Goal: Task Accomplishment & Management: Use online tool/utility

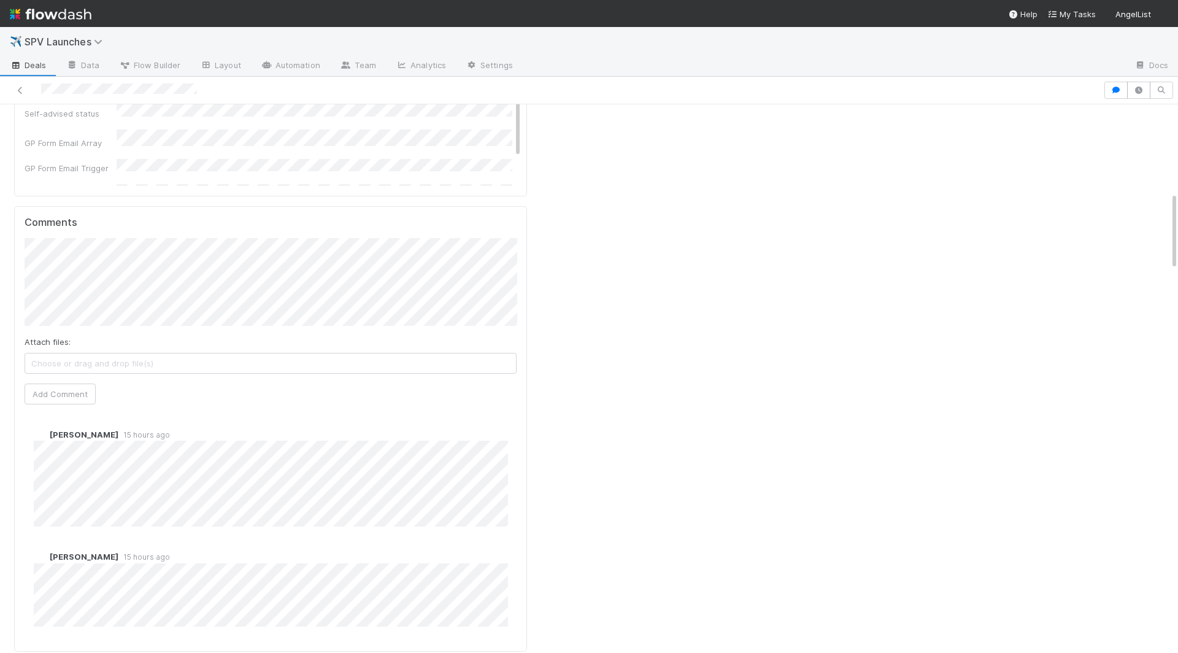
scroll to position [1070, 0]
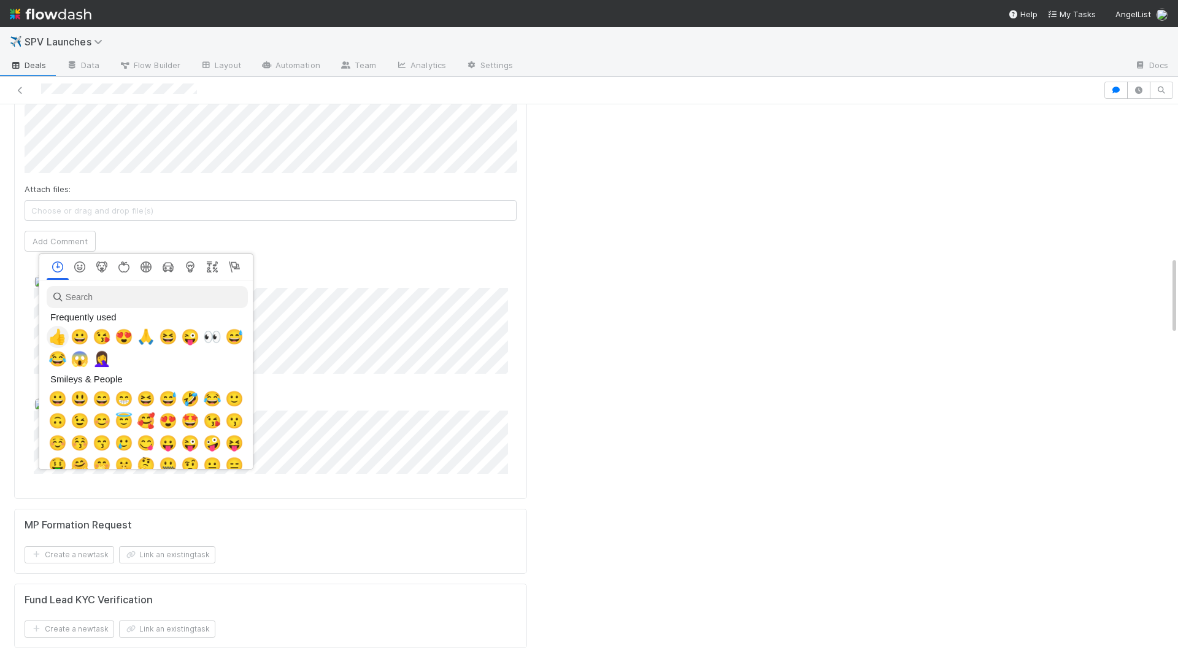
click at [52, 334] on span "👍" at bounding box center [57, 336] width 18 height 17
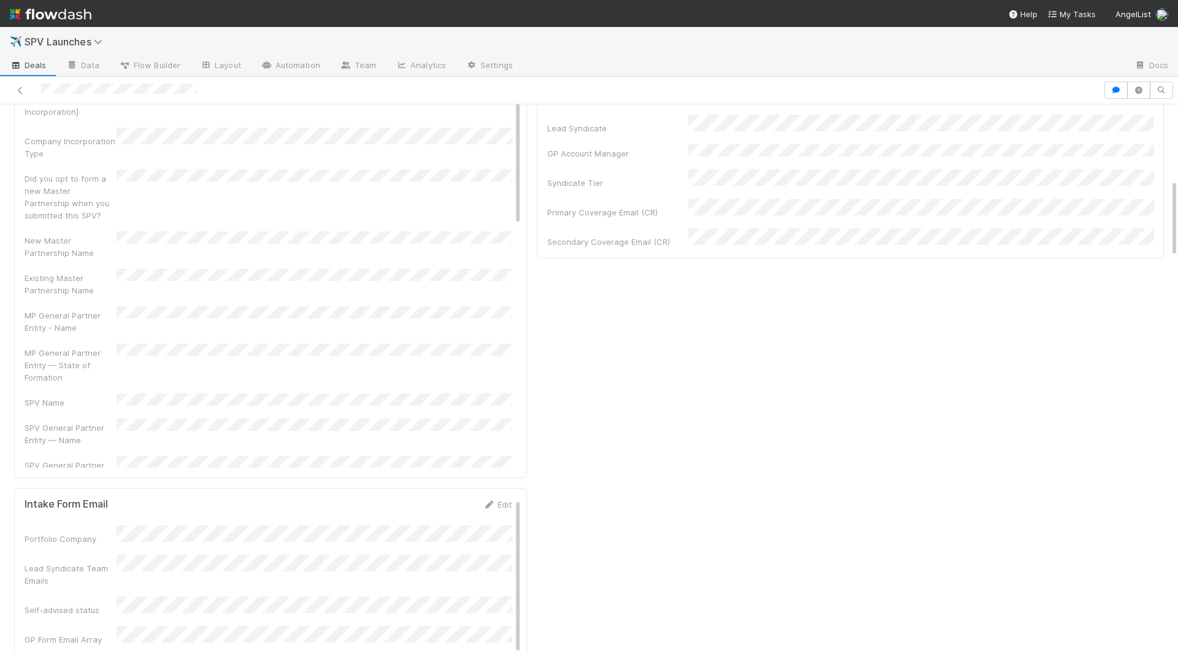
scroll to position [0, 0]
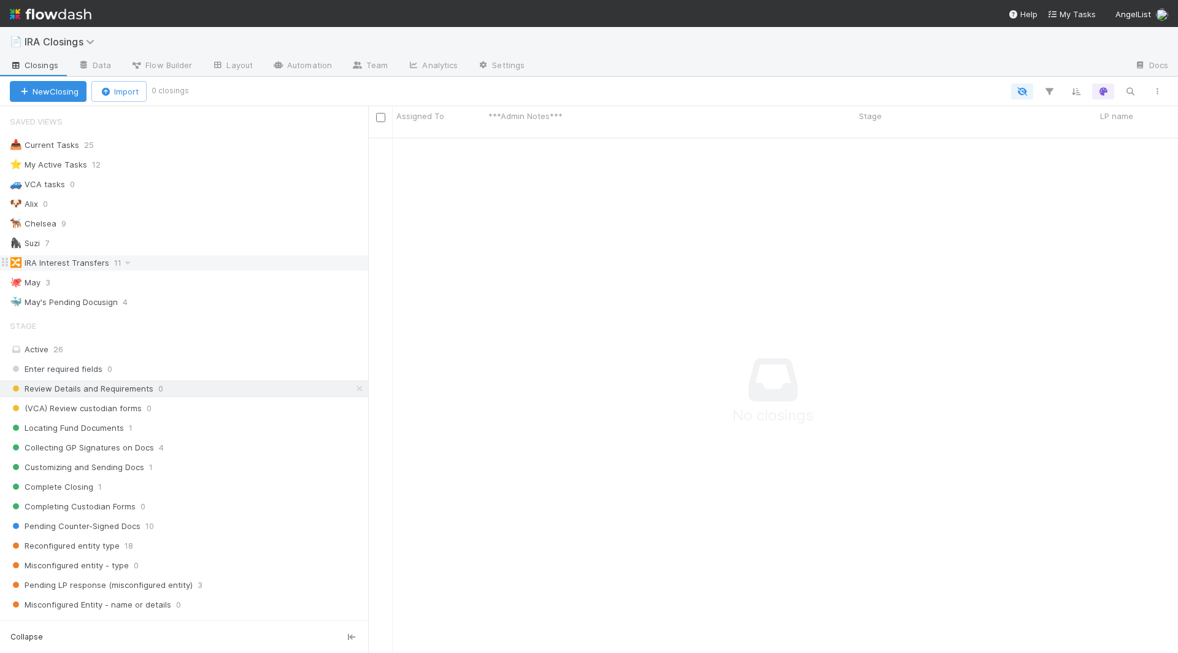
scroll to position [526, 810]
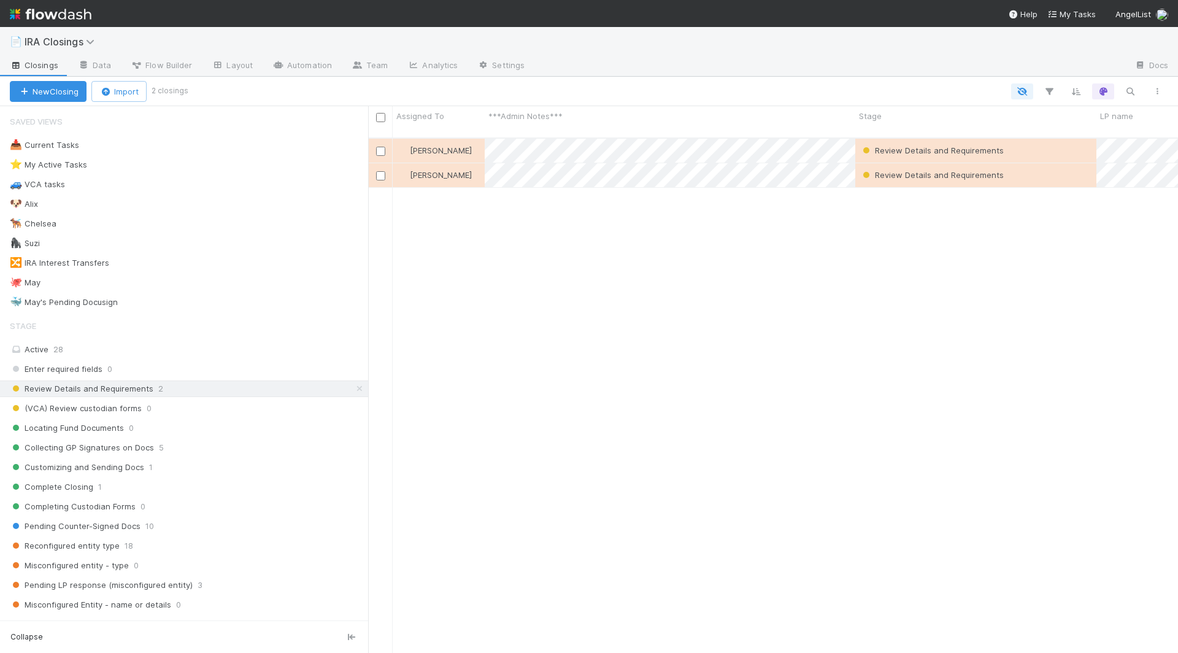
scroll to position [526, 810]
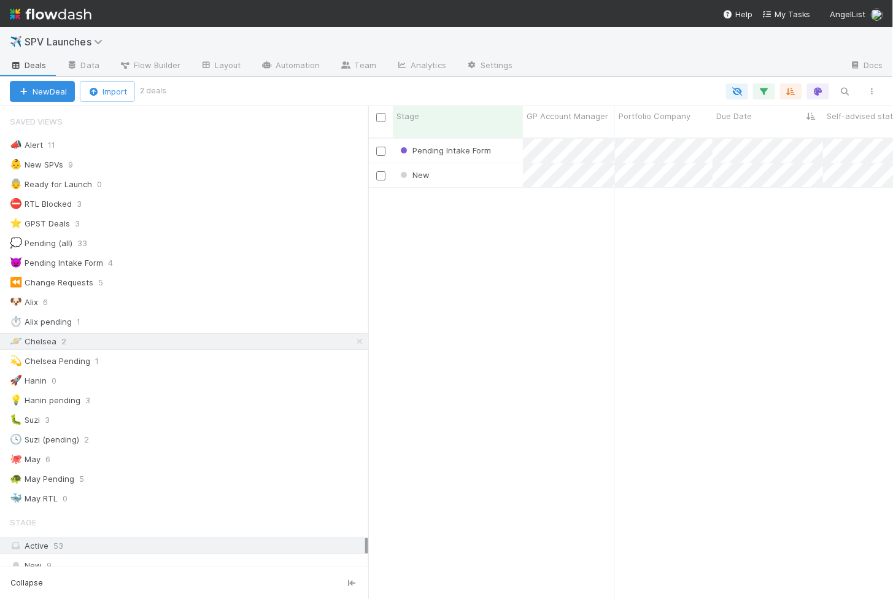
scroll to position [471, 525]
click at [410, 375] on div "Pending Intake Form 8/17/25, 4:04:08 PM Chelsea Nazareth 0 0 0 0 0 0 0 0 1 0 0 …" at bounding box center [630, 374] width 525 height 471
click at [446, 398] on div "Pending Intake Form 8/17/25, 4:04:08 PM Chelsea Nazareth 0 0 0 0 0 0 0 0 1 0 0 …" at bounding box center [630, 374] width 525 height 471
click at [480, 167] on div "New" at bounding box center [458, 175] width 130 height 24
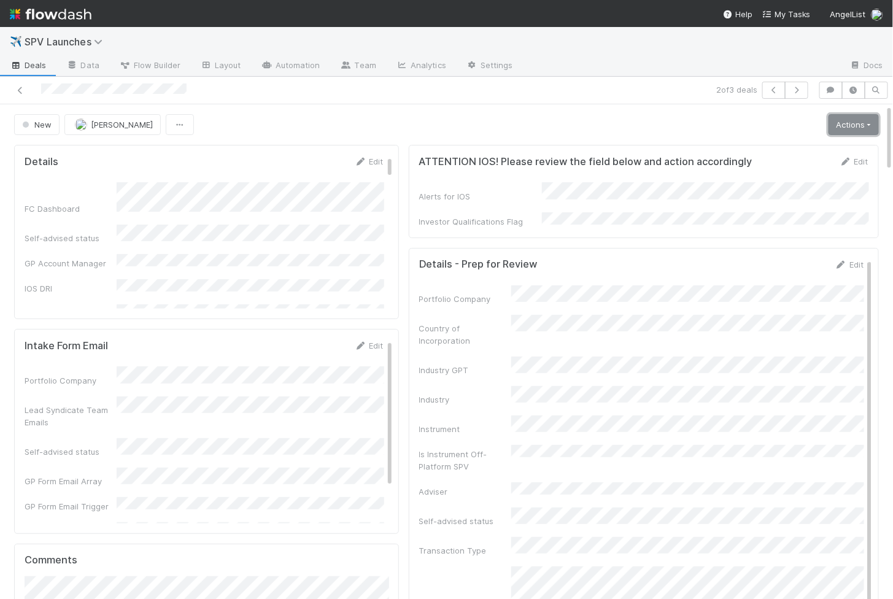
click at [841, 126] on link "Actions" at bounding box center [853, 124] width 50 height 21
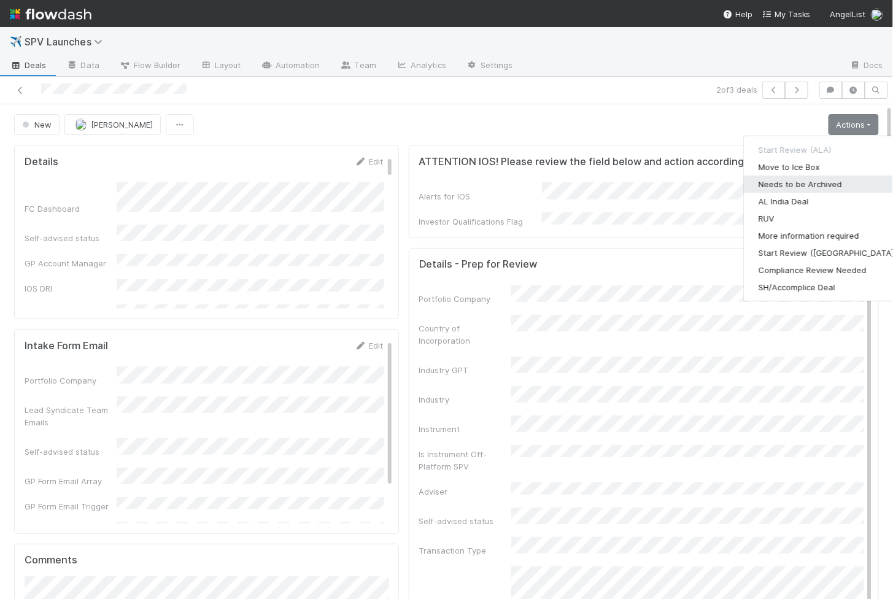
click at [776, 178] on button "Needs to be Archived" at bounding box center [828, 184] width 168 height 17
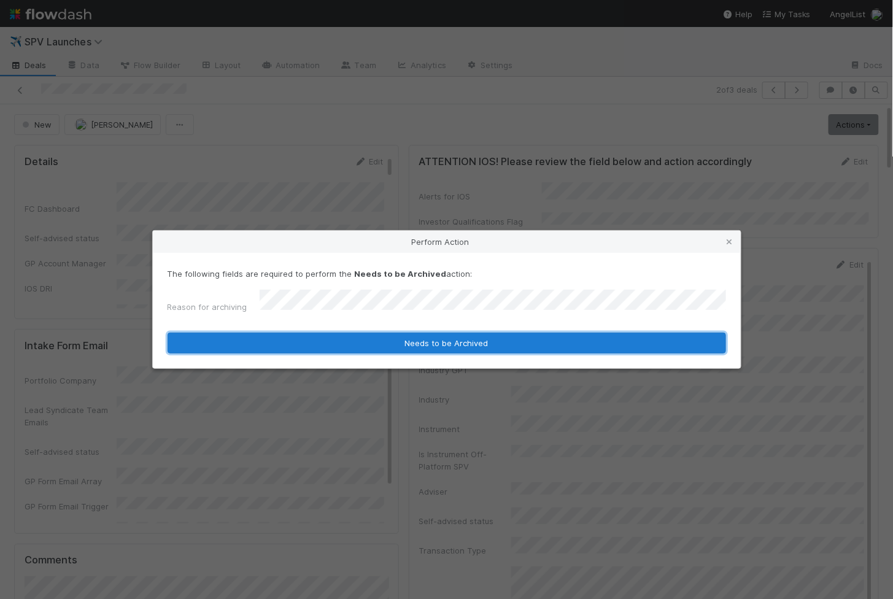
click at [394, 340] on button "Needs to be Archived" at bounding box center [447, 343] width 558 height 21
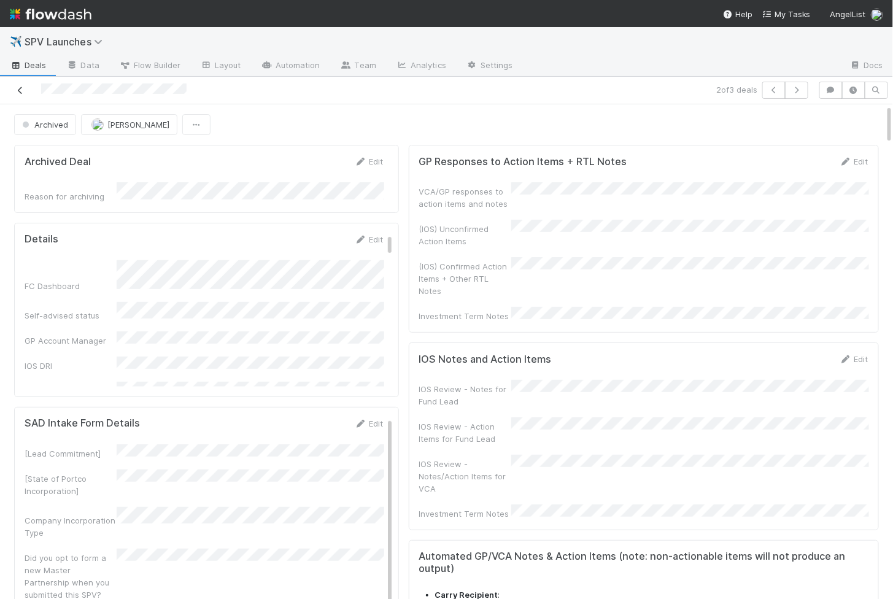
click at [20, 91] on icon at bounding box center [20, 91] width 12 height 8
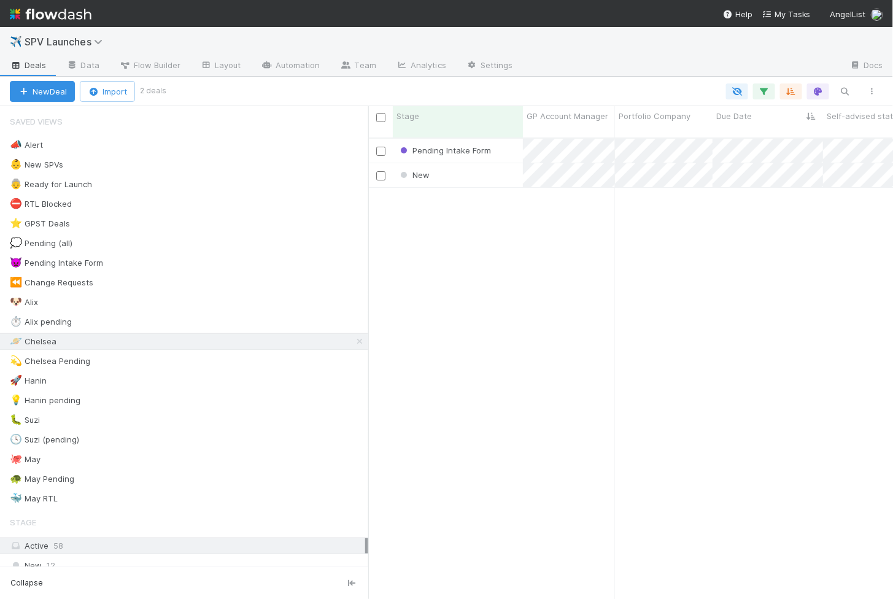
scroll to position [471, 525]
click at [468, 163] on div "New" at bounding box center [458, 175] width 130 height 24
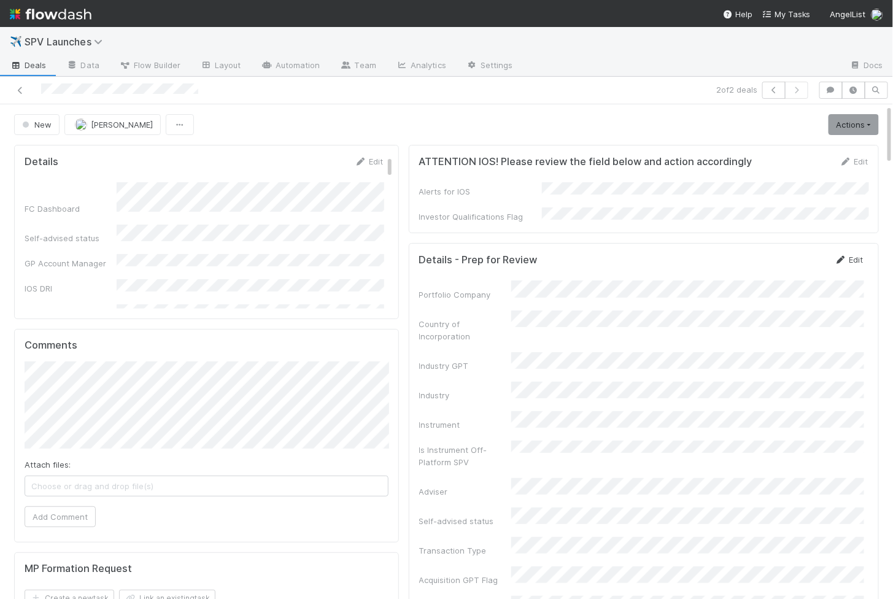
click at [852, 255] on link "Edit" at bounding box center [849, 260] width 29 height 10
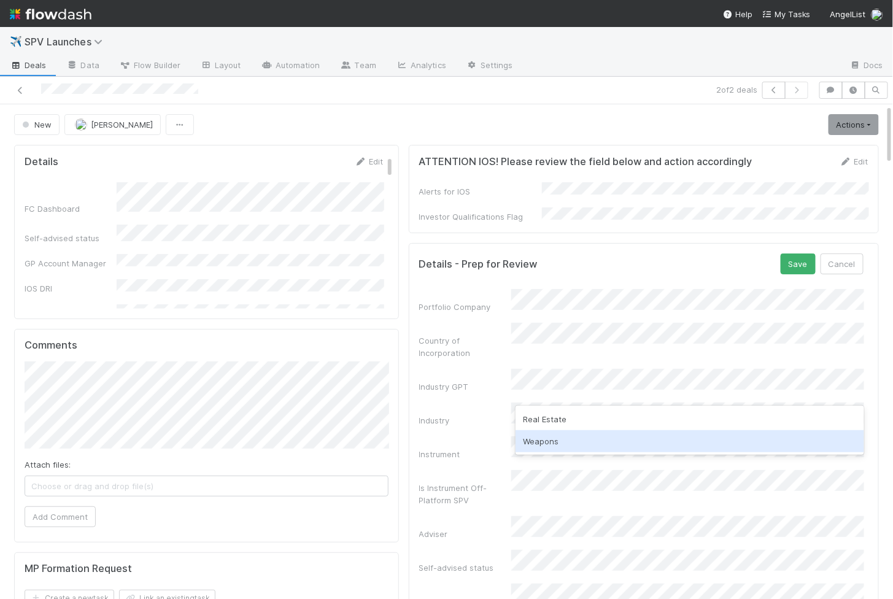
click at [533, 442] on div "Weapons" at bounding box center [689, 441] width 349 height 22
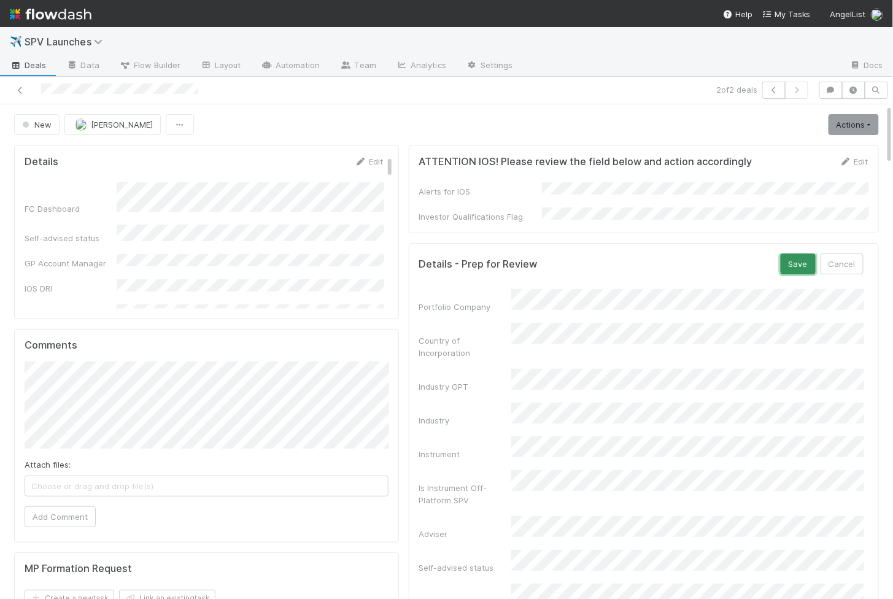
click at [797, 258] on button "Save" at bounding box center [798, 263] width 35 height 21
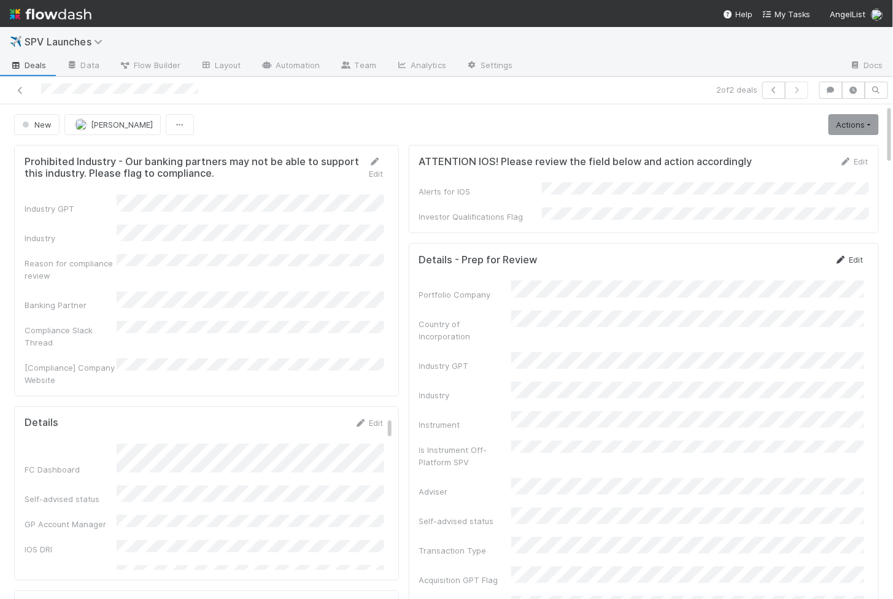
click at [856, 255] on link "Edit" at bounding box center [849, 260] width 29 height 10
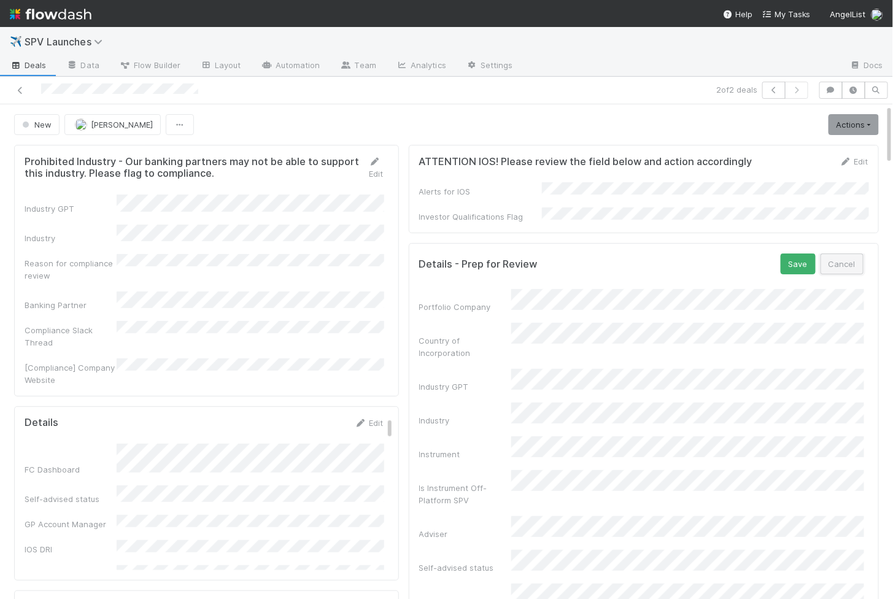
click at [857, 253] on button "Cancel" at bounding box center [841, 263] width 43 height 21
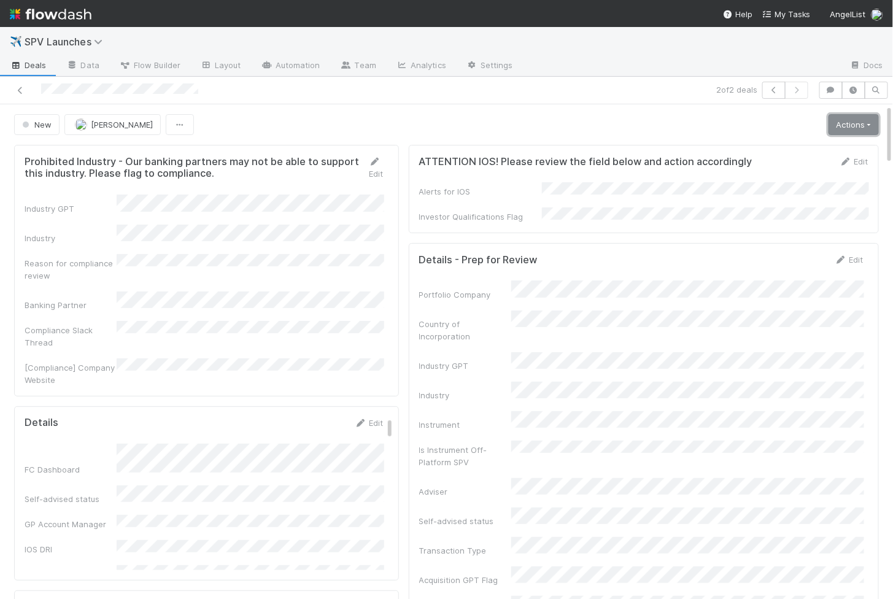
click at [862, 128] on link "Actions" at bounding box center [853, 124] width 50 height 21
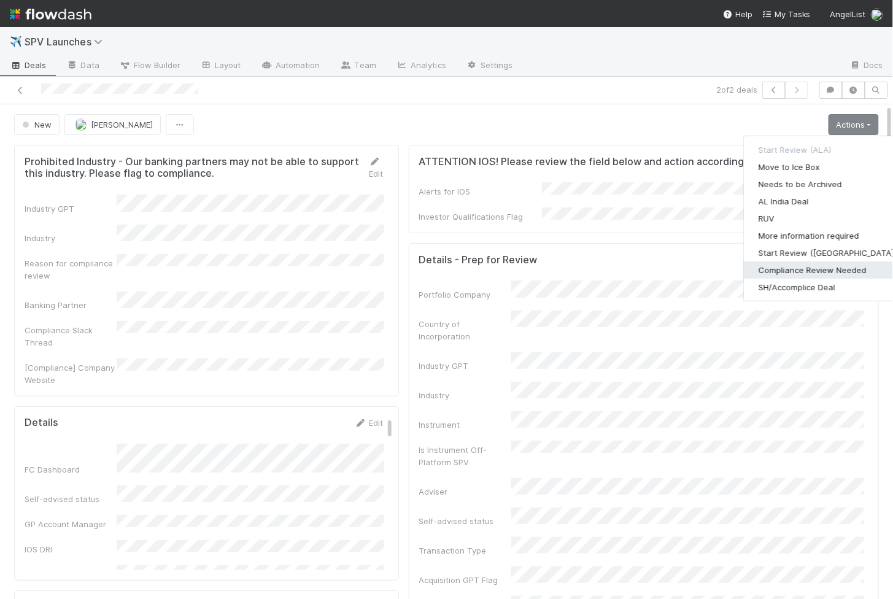
click at [800, 269] on button "Compliance Review Needed" at bounding box center [828, 269] width 168 height 17
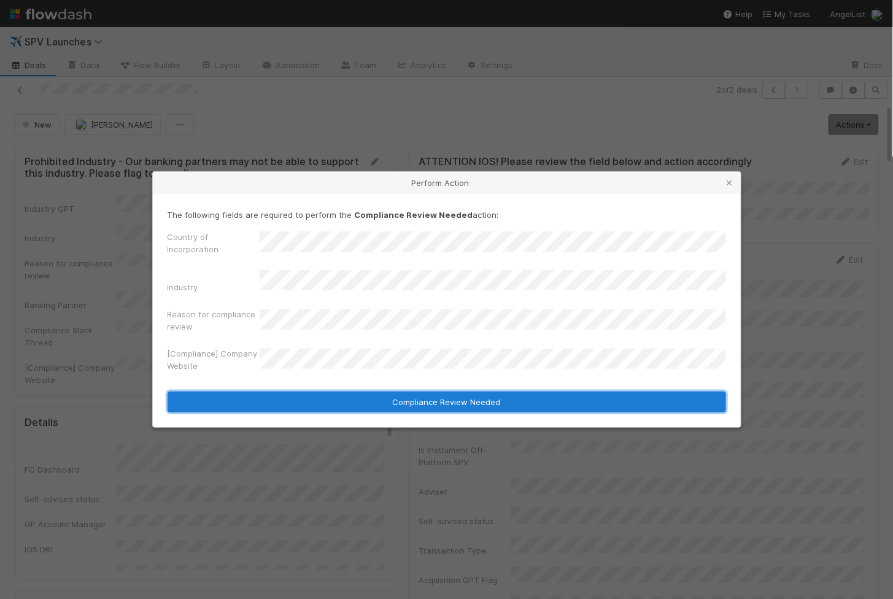
click at [342, 403] on button "Compliance Review Needed" at bounding box center [447, 402] width 558 height 21
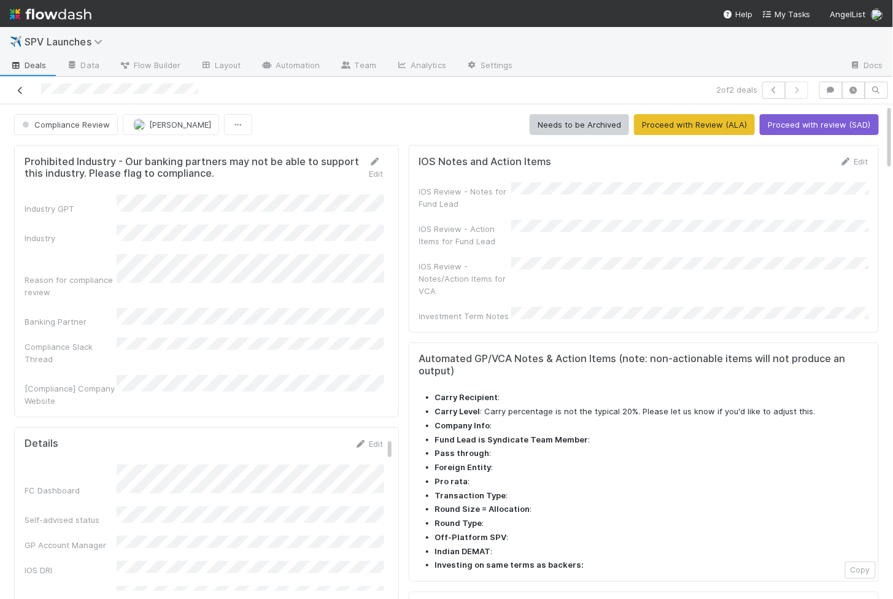
click at [18, 89] on icon at bounding box center [20, 91] width 12 height 8
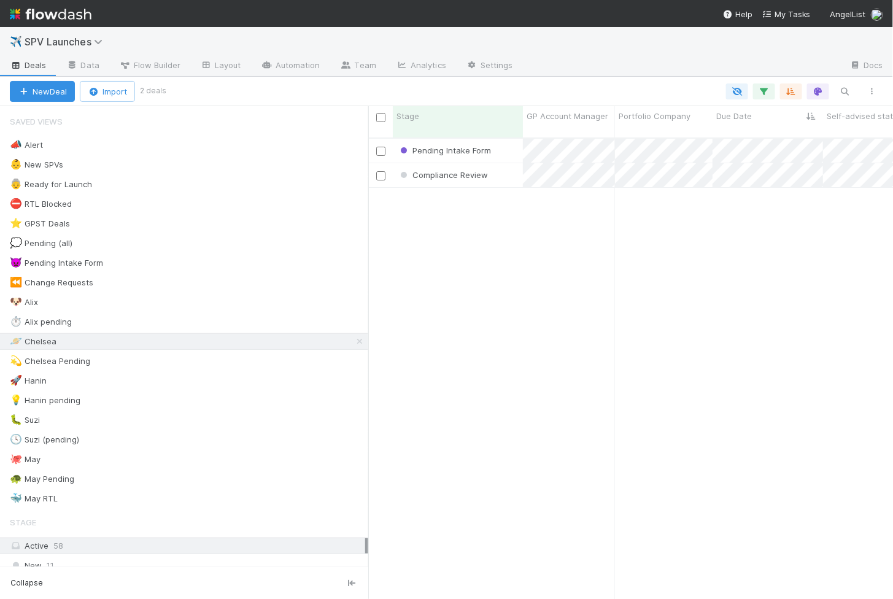
scroll to position [1, 1]
